Goal: Task Accomplishment & Management: Complete application form

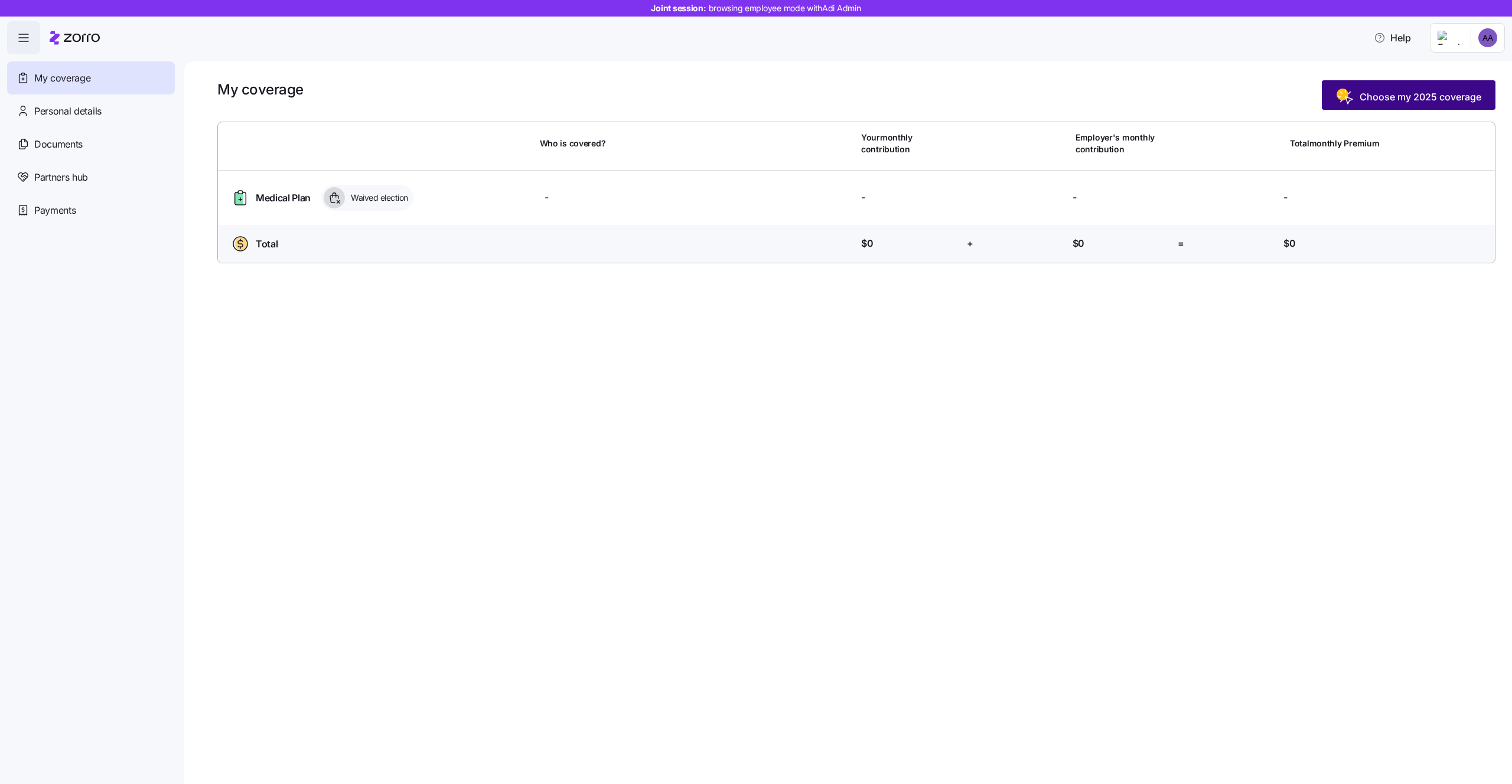
click at [1396, 101] on span "Choose my 2025 coverage" at bounding box center [1421, 97] width 122 height 14
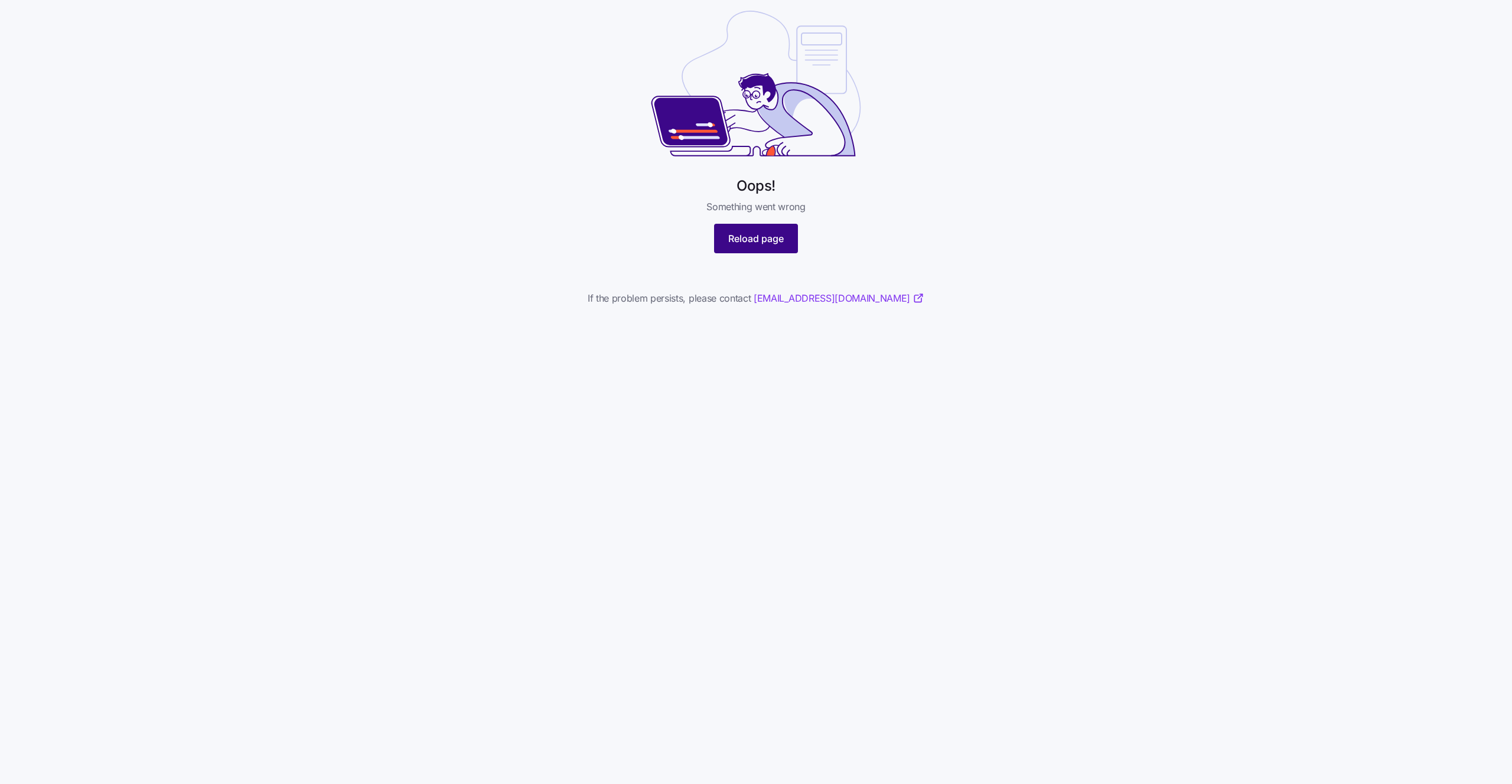
click at [720, 248] on button "Reload page" at bounding box center [756, 238] width 84 height 30
click at [724, 246] on button "Reload page" at bounding box center [756, 238] width 84 height 30
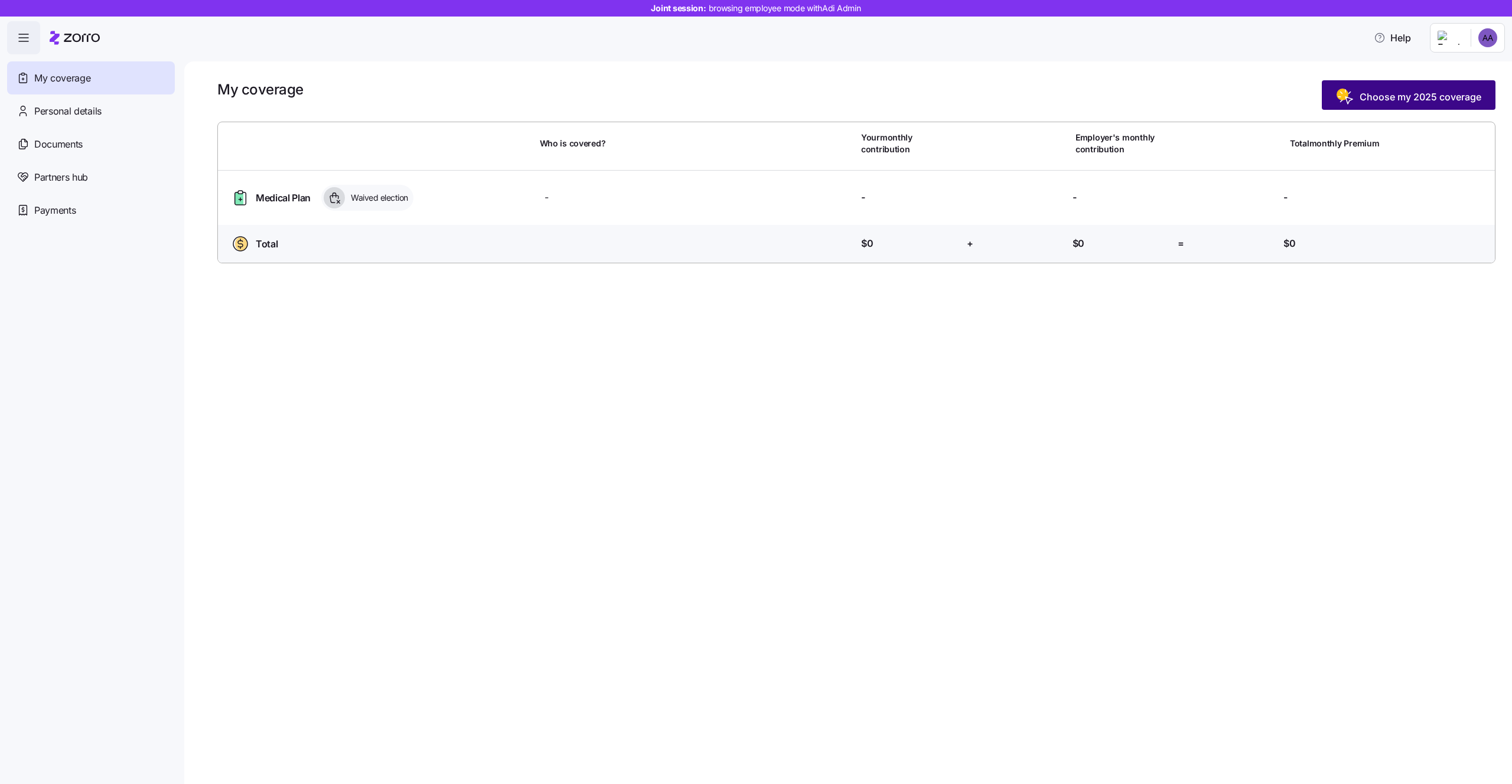
click at [1419, 92] on span "Choose my 2025 coverage" at bounding box center [1421, 97] width 122 height 14
click at [291, 102] on div "My coverage Choose my 2025 coverage" at bounding box center [856, 94] width 1278 height 30
click at [1049, 71] on div "My coverage Choose my 2025 coverage Who is covered? Your monthly contribution E…" at bounding box center [848, 423] width 1328 height 722
